Goal: Navigation & Orientation: Find specific page/section

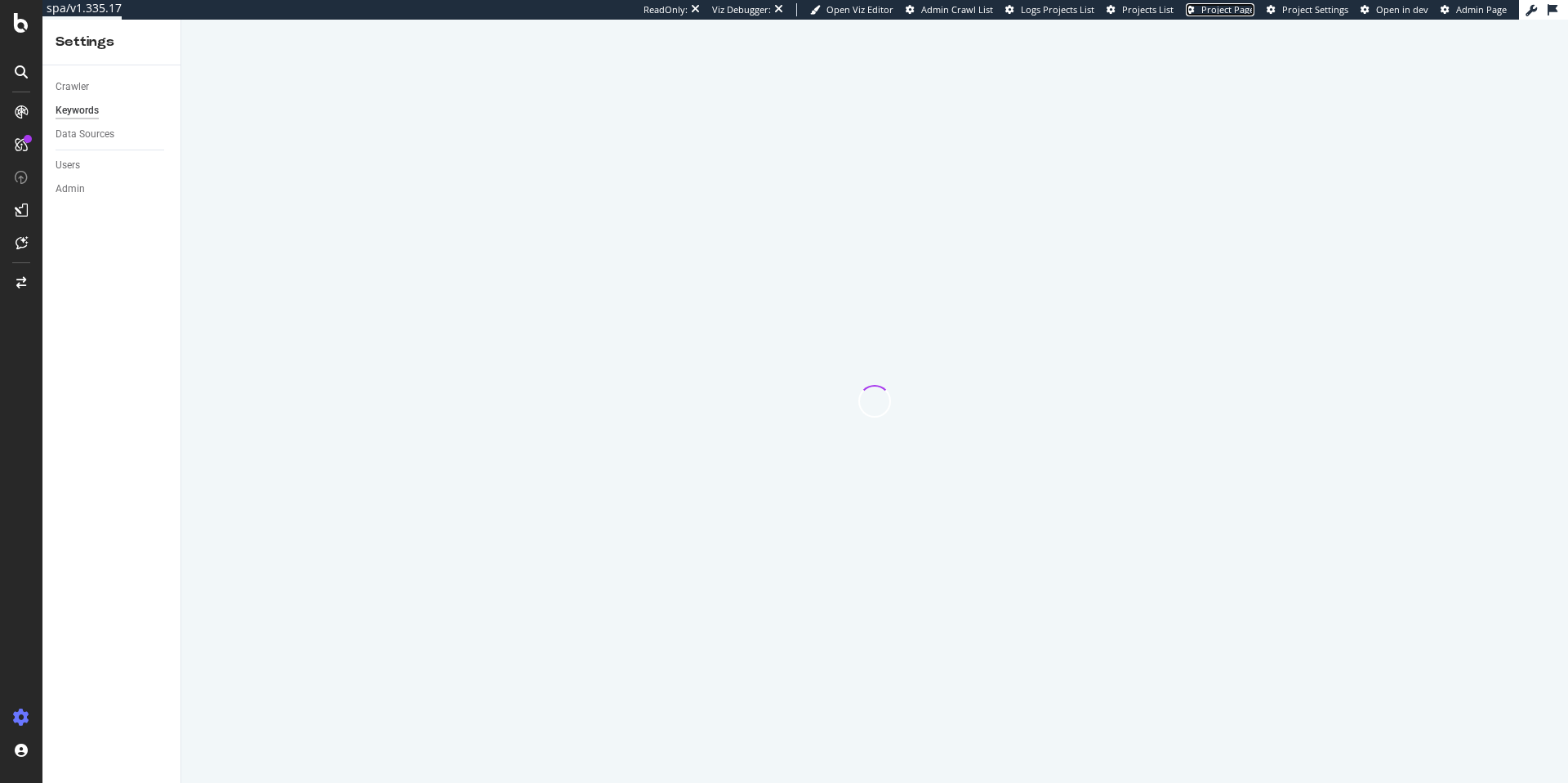
click at [1243, 15] on span "Project Page" at bounding box center [1227, 9] width 53 height 12
